Goal: Task Accomplishment & Management: Use online tool/utility

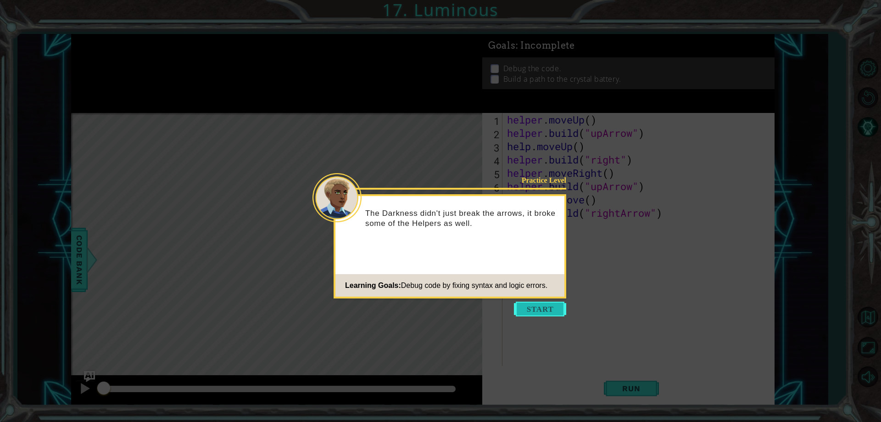
click at [533, 309] on button "Start" at bounding box center [540, 308] width 52 height 15
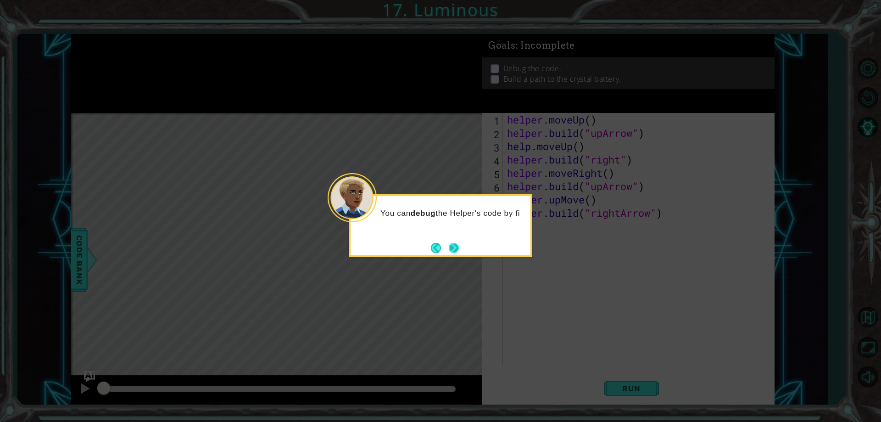
click at [449, 248] on button "Next" at bounding box center [454, 248] width 10 height 10
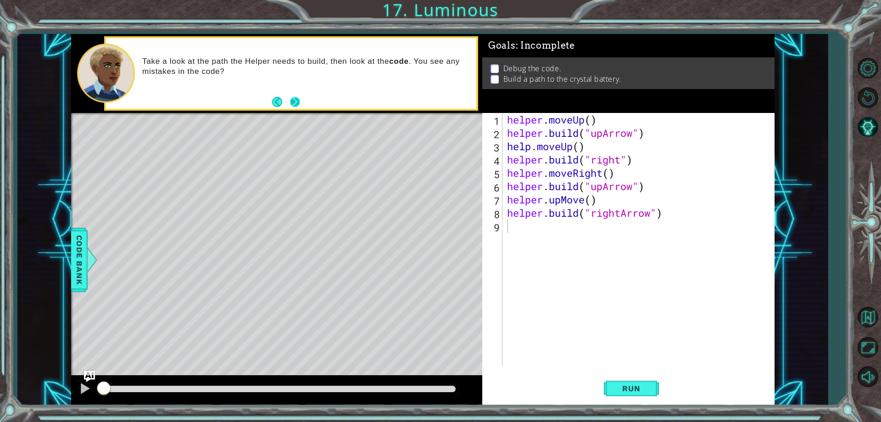
click at [293, 100] on button "Next" at bounding box center [295, 102] width 10 height 10
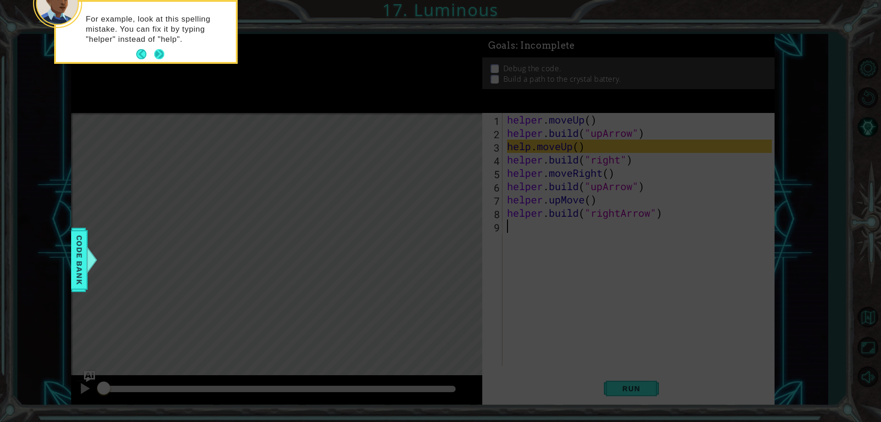
click at [161, 51] on button "Next" at bounding box center [159, 54] width 14 height 14
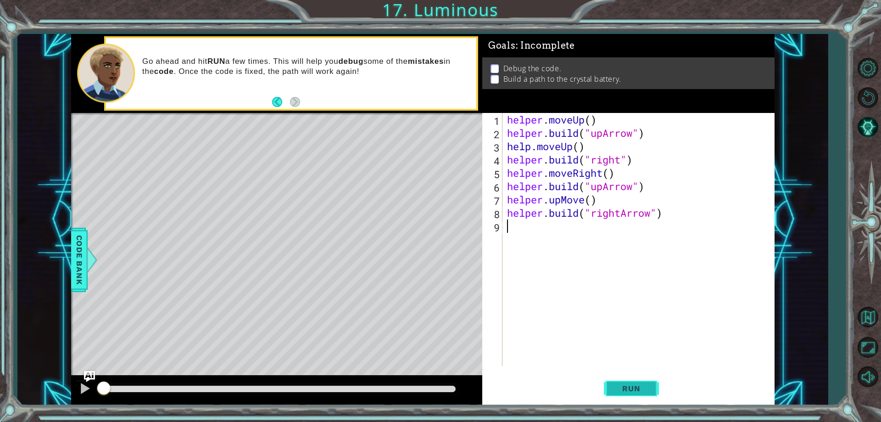
click at [604, 384] on button "Run" at bounding box center [631, 388] width 55 height 29
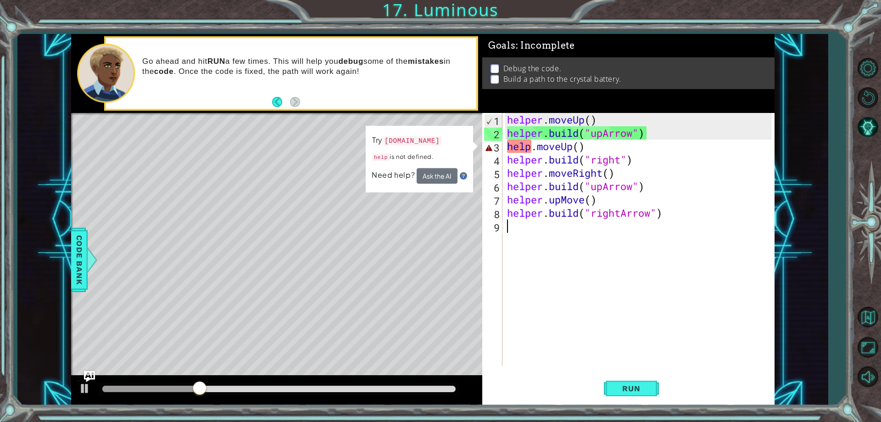
click at [530, 147] on div "helper . moveUp ( ) helper . build ( "upArrow" ) help . moveUp ( ) helper . bui…" at bounding box center [640, 252] width 271 height 279
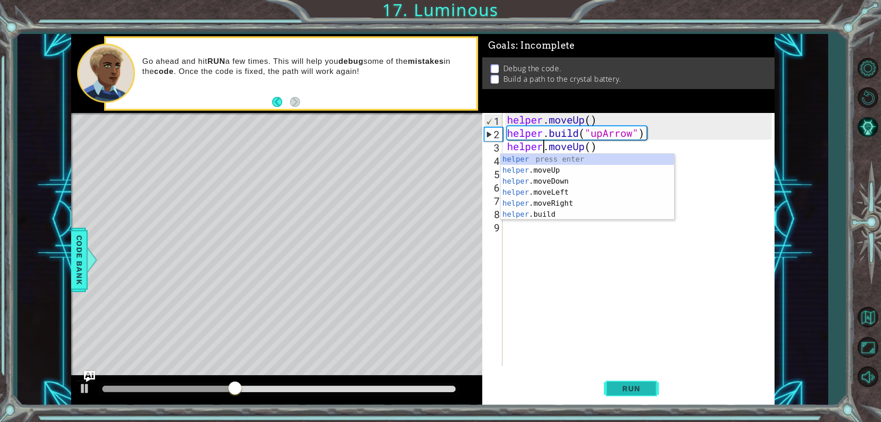
type textarea "helper.moveUp()"
click at [620, 390] on span "Run" at bounding box center [631, 388] width 36 height 9
